Goal: Task Accomplishment & Management: Manage account settings

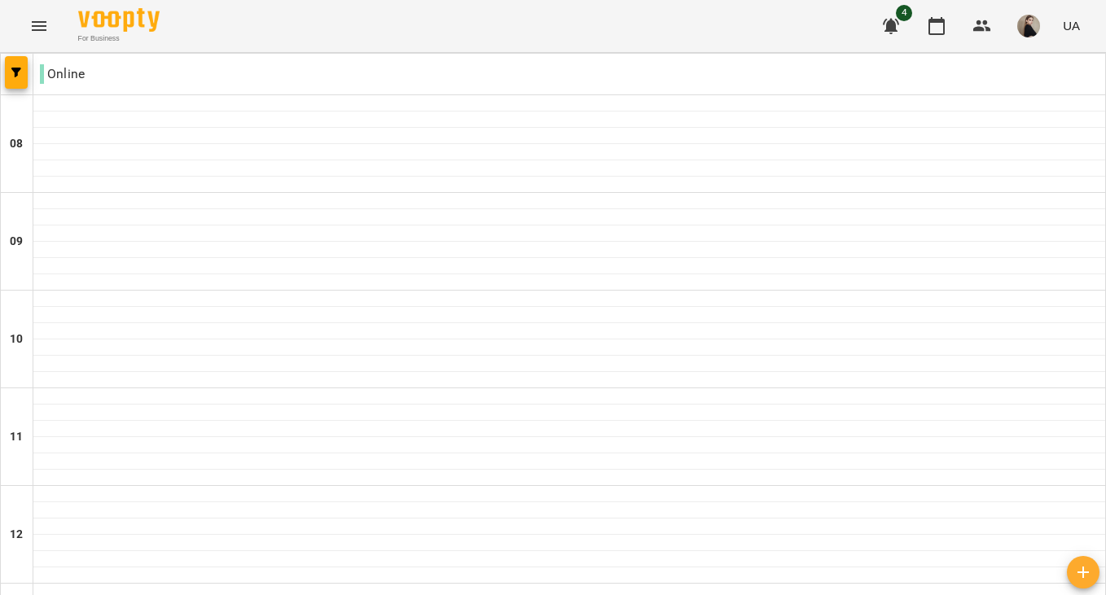
scroll to position [923, 0]
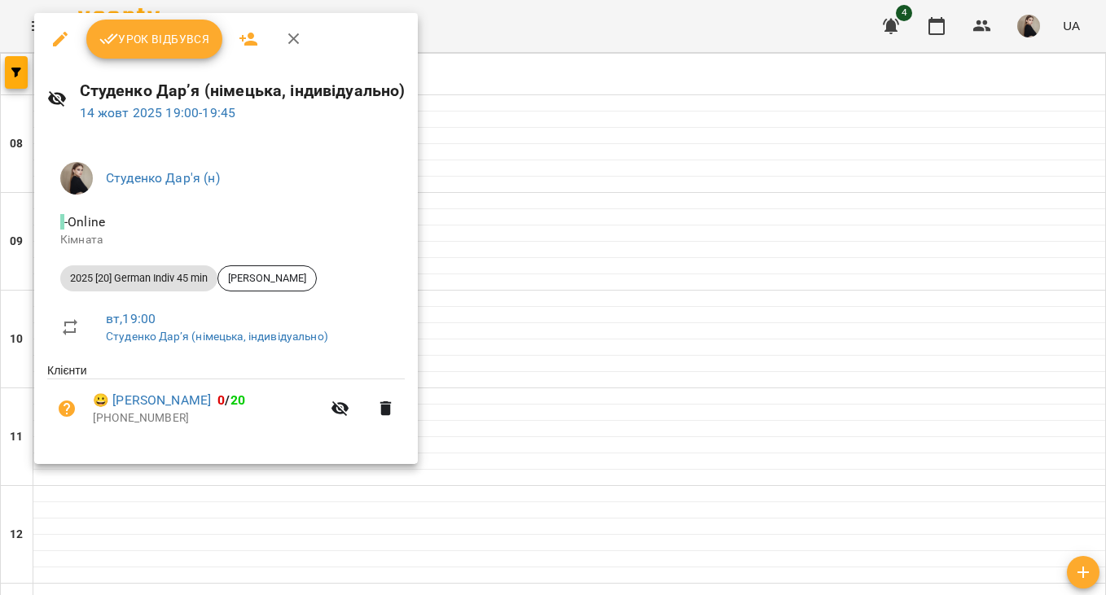
click at [165, 36] on span "Урок відбувся" at bounding box center [154, 39] width 111 height 20
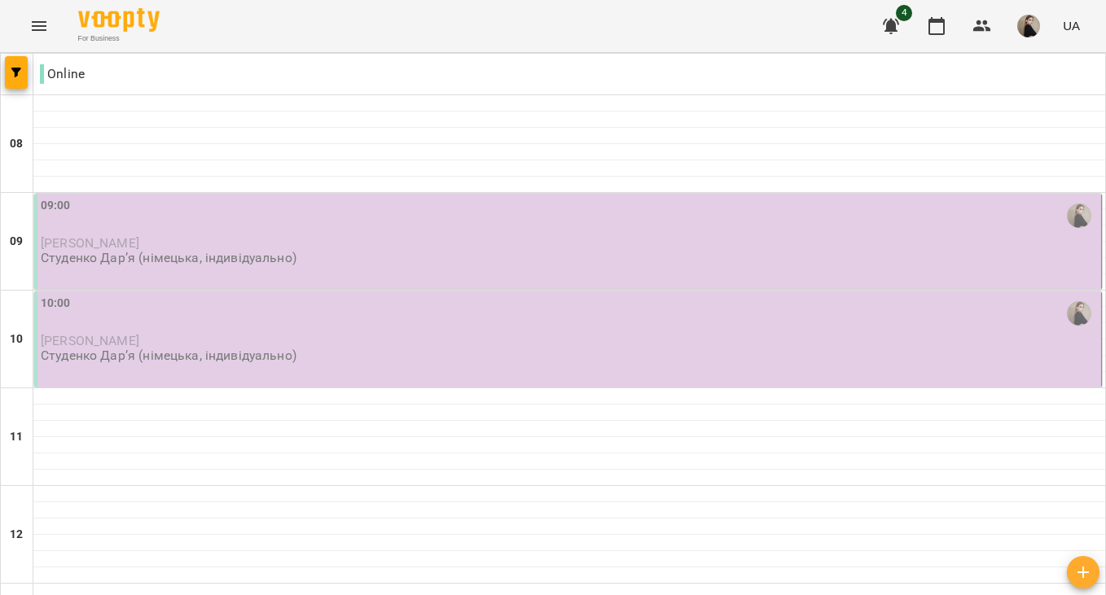
scroll to position [1, 0]
